Goal: Check status: Verify the current state of an ongoing process or item

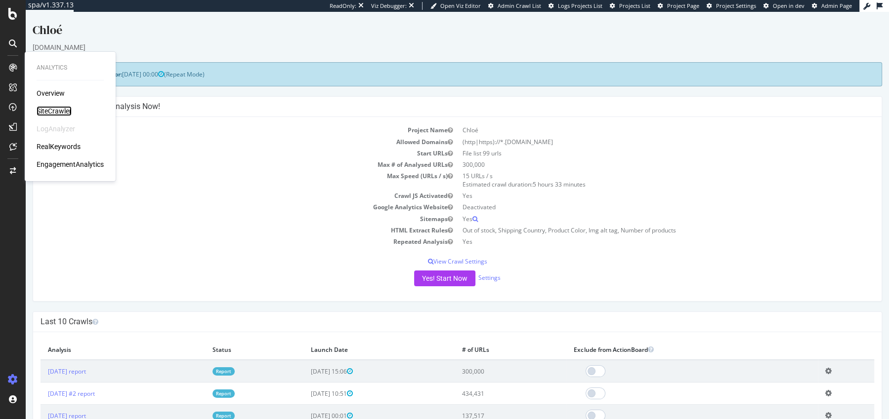
click at [45, 109] on div "SiteCrawler" at bounding box center [54, 111] width 35 height 10
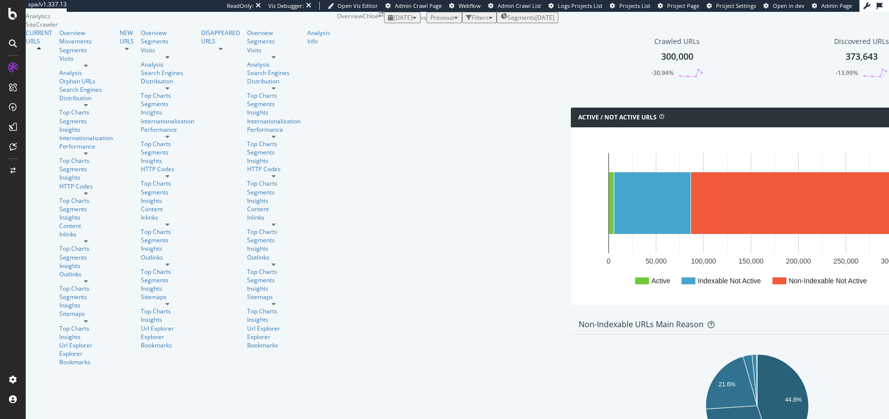
click at [393, 22] on span "2025 Sep. 3rd" at bounding box center [402, 17] width 19 height 8
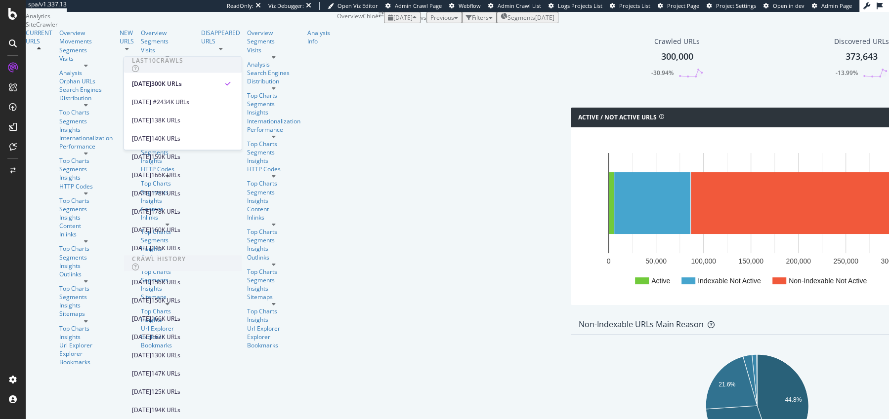
click at [566, 219] on div "Active / Not Active URLs Chart (by Value) Chart (by Percentage) Table Expand Ex…" at bounding box center [757, 211] width 382 height 207
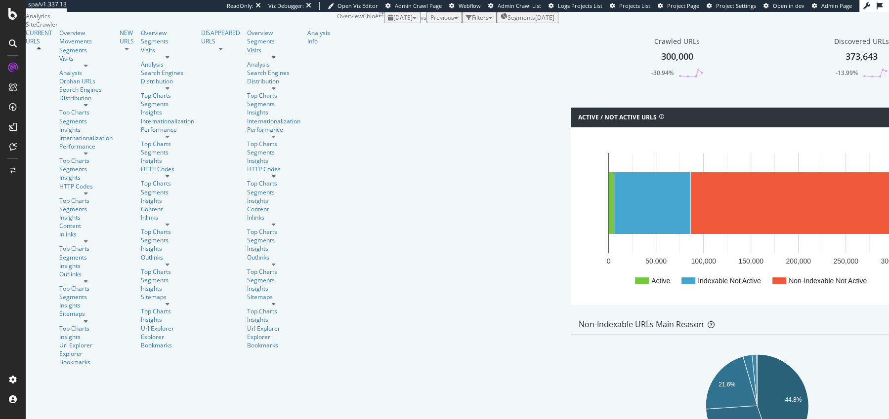
click at [430, 22] on div "Previous" at bounding box center [444, 17] width 28 height 8
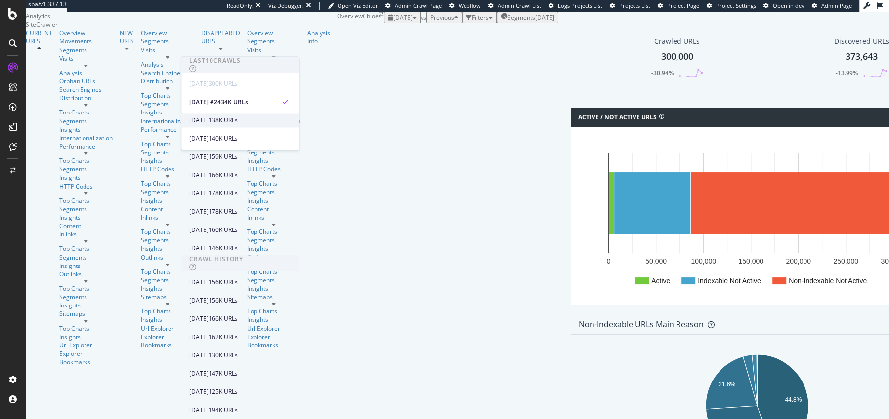
click at [208, 118] on div "2025 Aug. 23rd" at bounding box center [198, 120] width 19 height 9
